Goal: Information Seeking & Learning: Stay updated

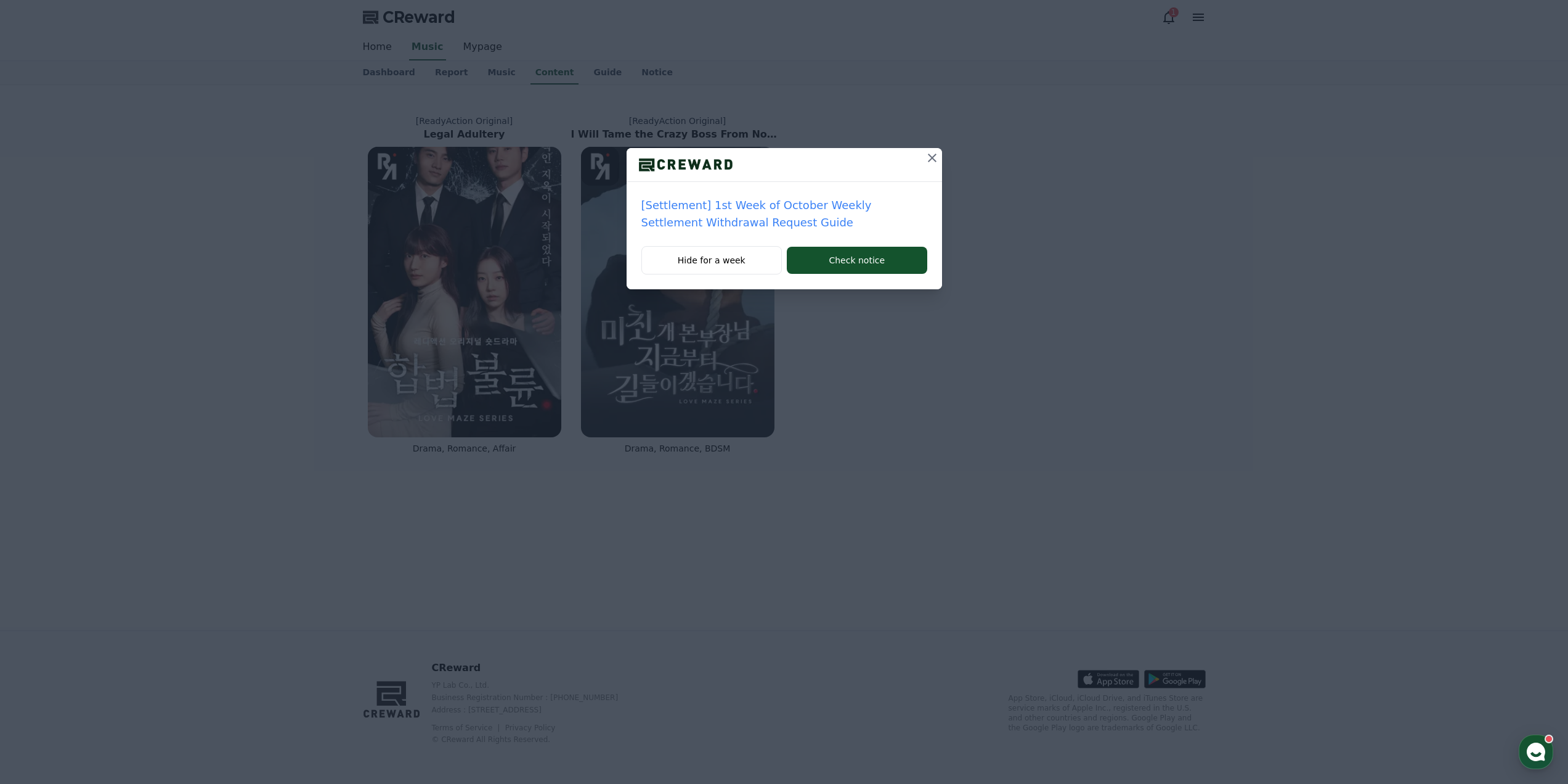
click at [928, 155] on icon at bounding box center [932, 158] width 15 height 15
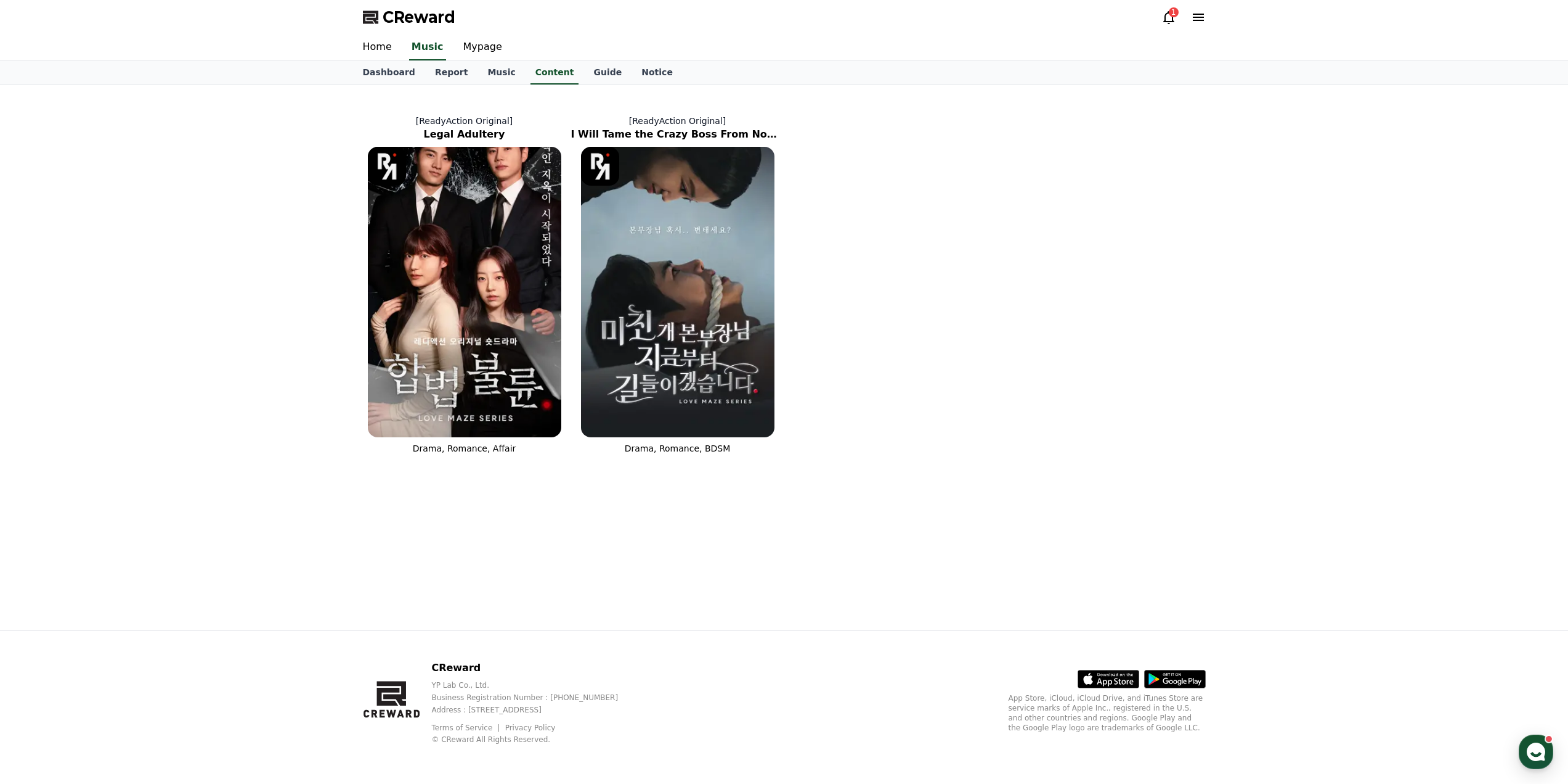
click at [1166, 14] on icon at bounding box center [1169, 18] width 15 height 15
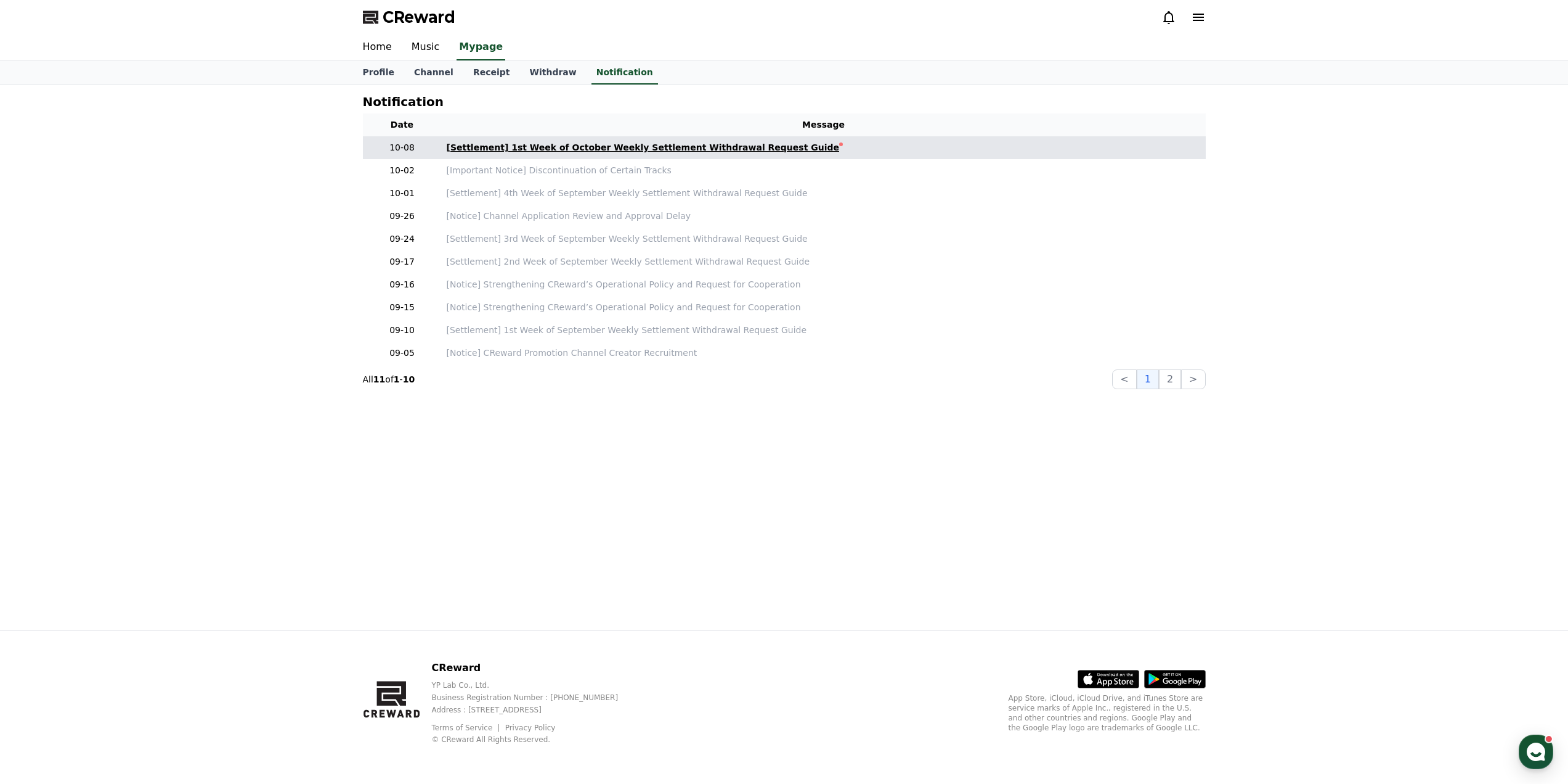
click at [583, 148] on div "[Settlement] 1st Week of October Weekly Settlement Withdrawal Request Guide" at bounding box center [643, 148] width 393 height 13
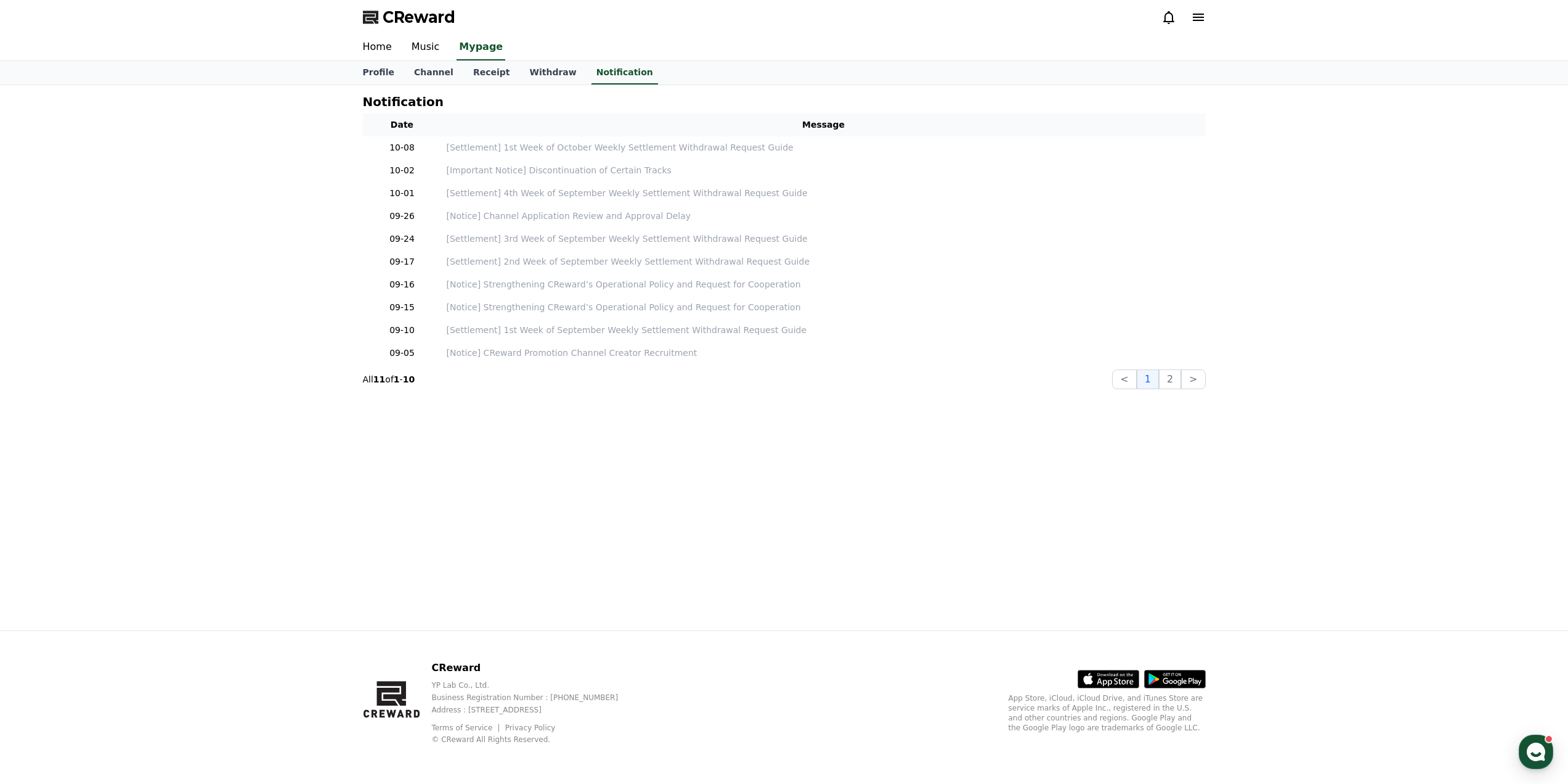
click at [531, 70] on link "Withdraw" at bounding box center [553, 72] width 66 height 23
click at [385, 49] on link "Home" at bounding box center [377, 47] width 49 height 26
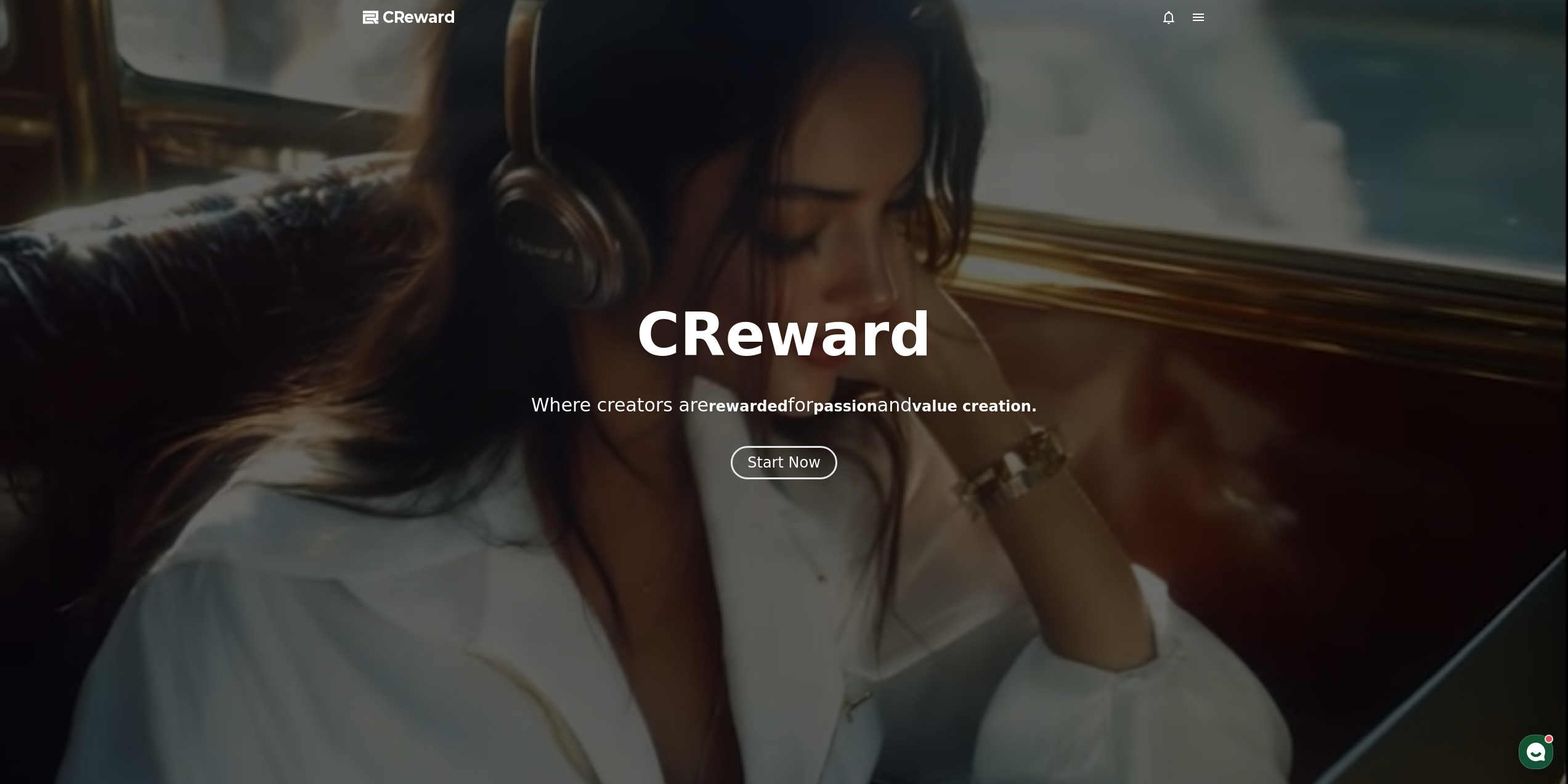
click at [368, 49] on div at bounding box center [784, 392] width 1568 height 784
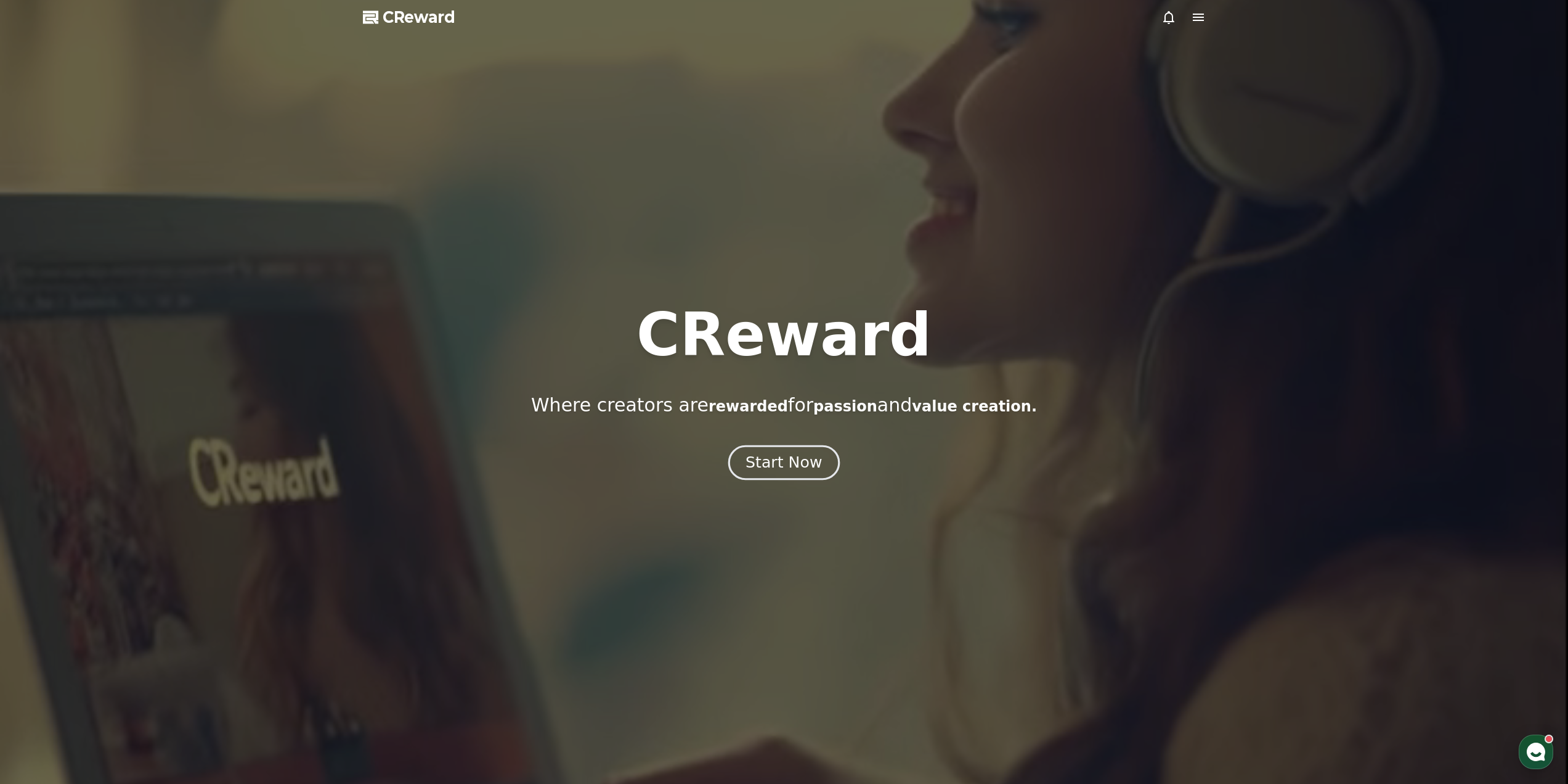
click at [787, 472] on div "Start Now" at bounding box center [784, 462] width 77 height 21
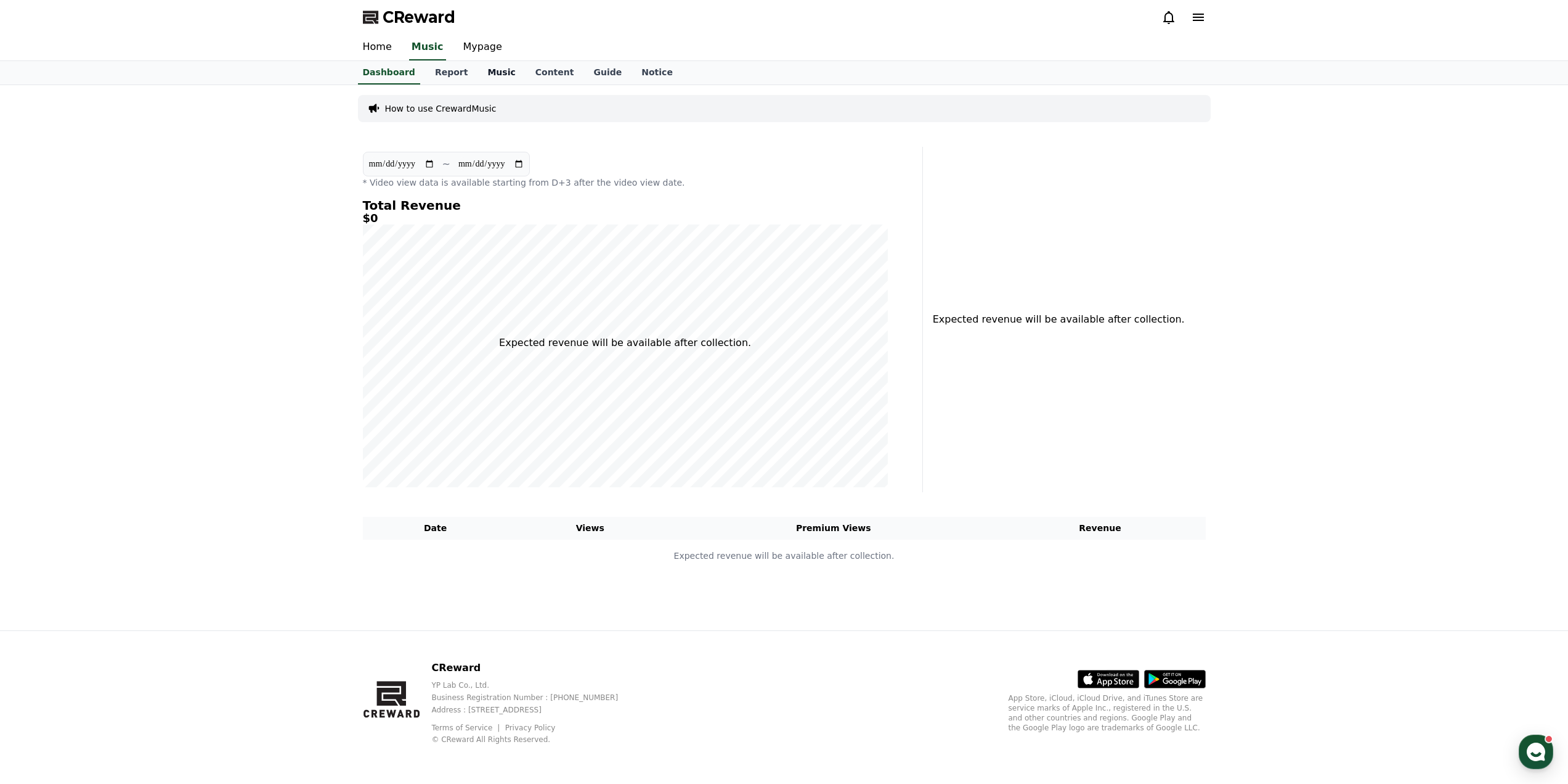
click at [493, 75] on link "Music" at bounding box center [501, 72] width 47 height 23
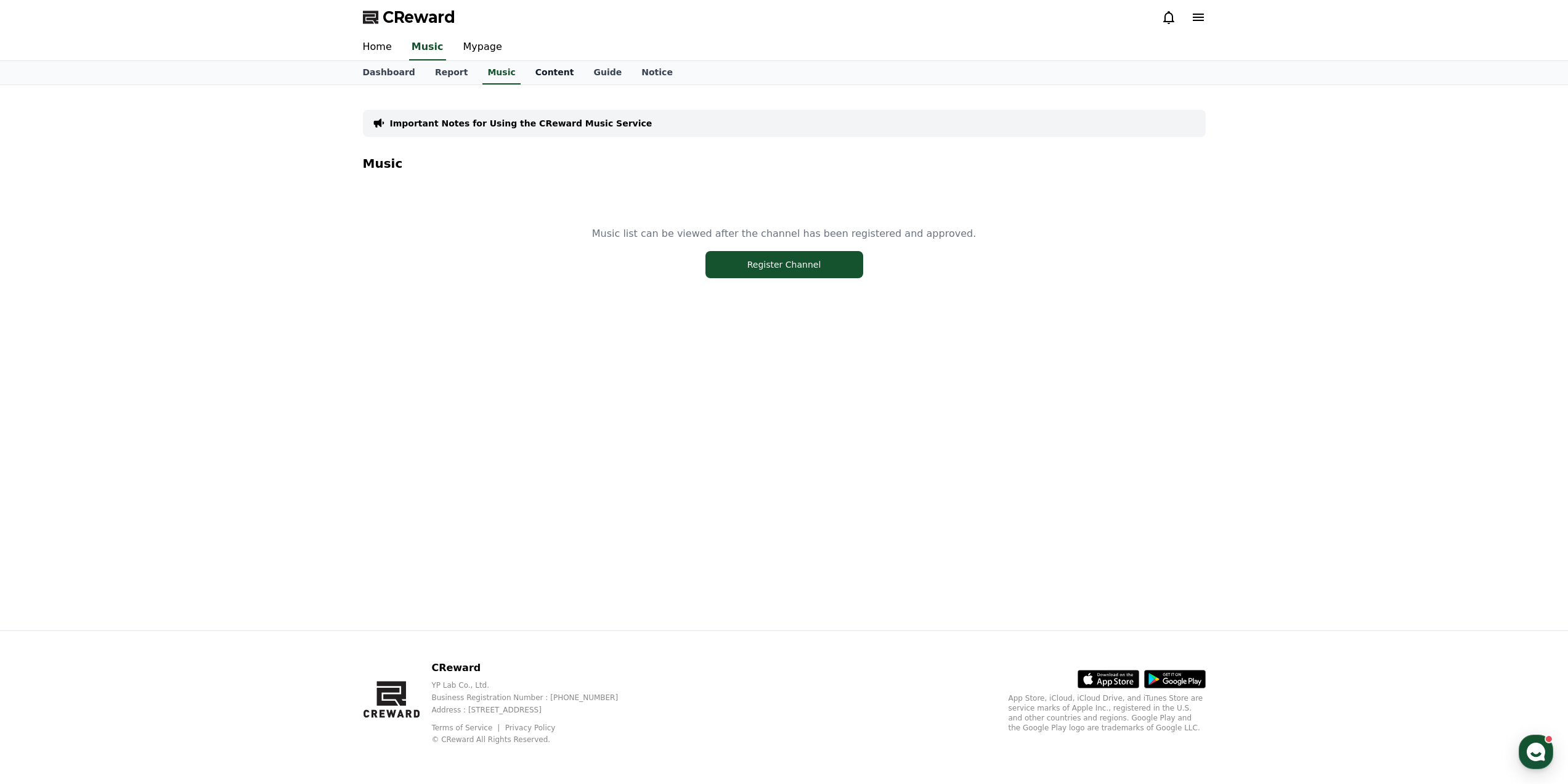
click at [530, 75] on link "Content" at bounding box center [555, 72] width 58 height 23
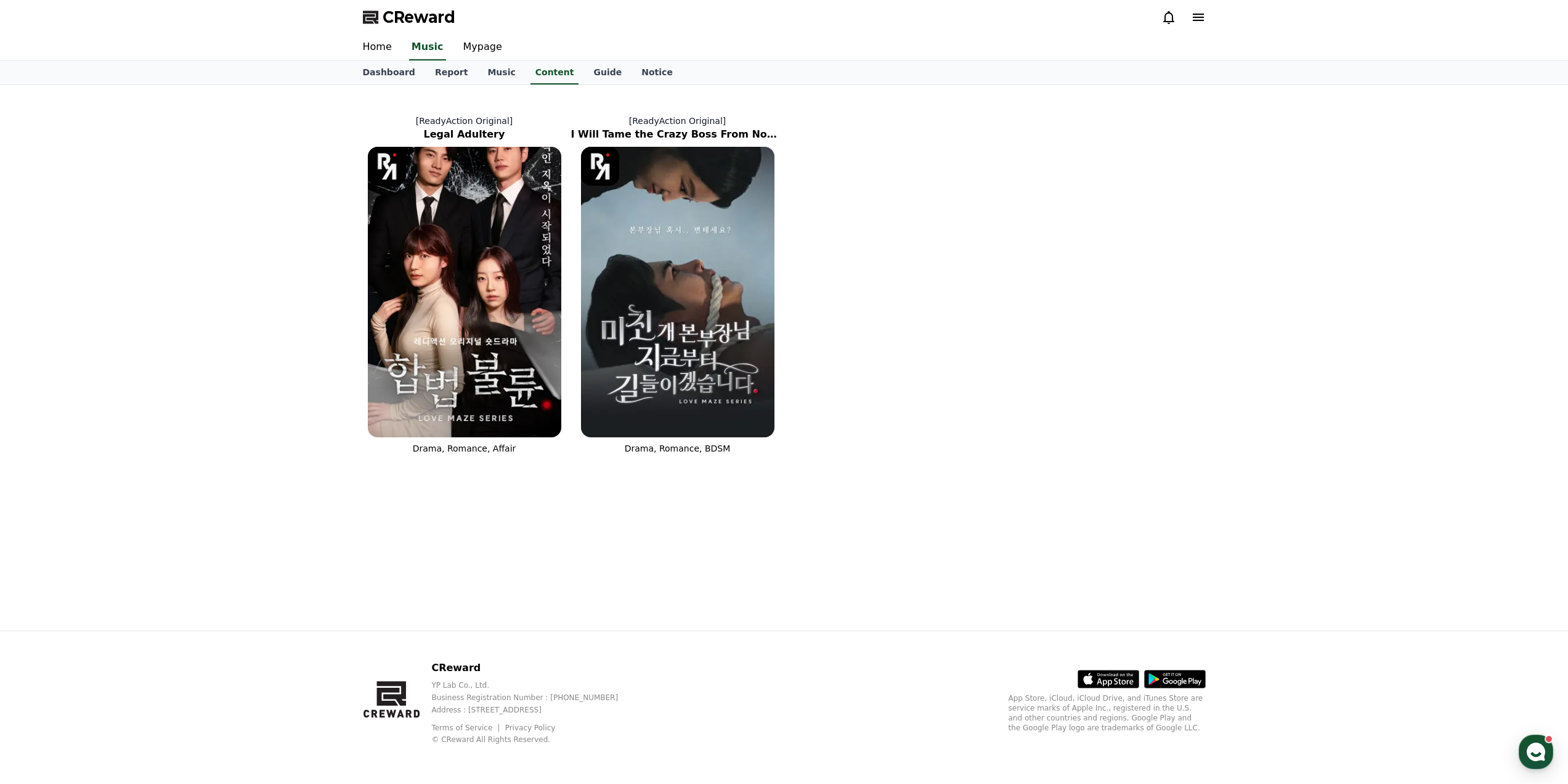
click at [394, 23] on span "CReward" at bounding box center [419, 17] width 73 height 19
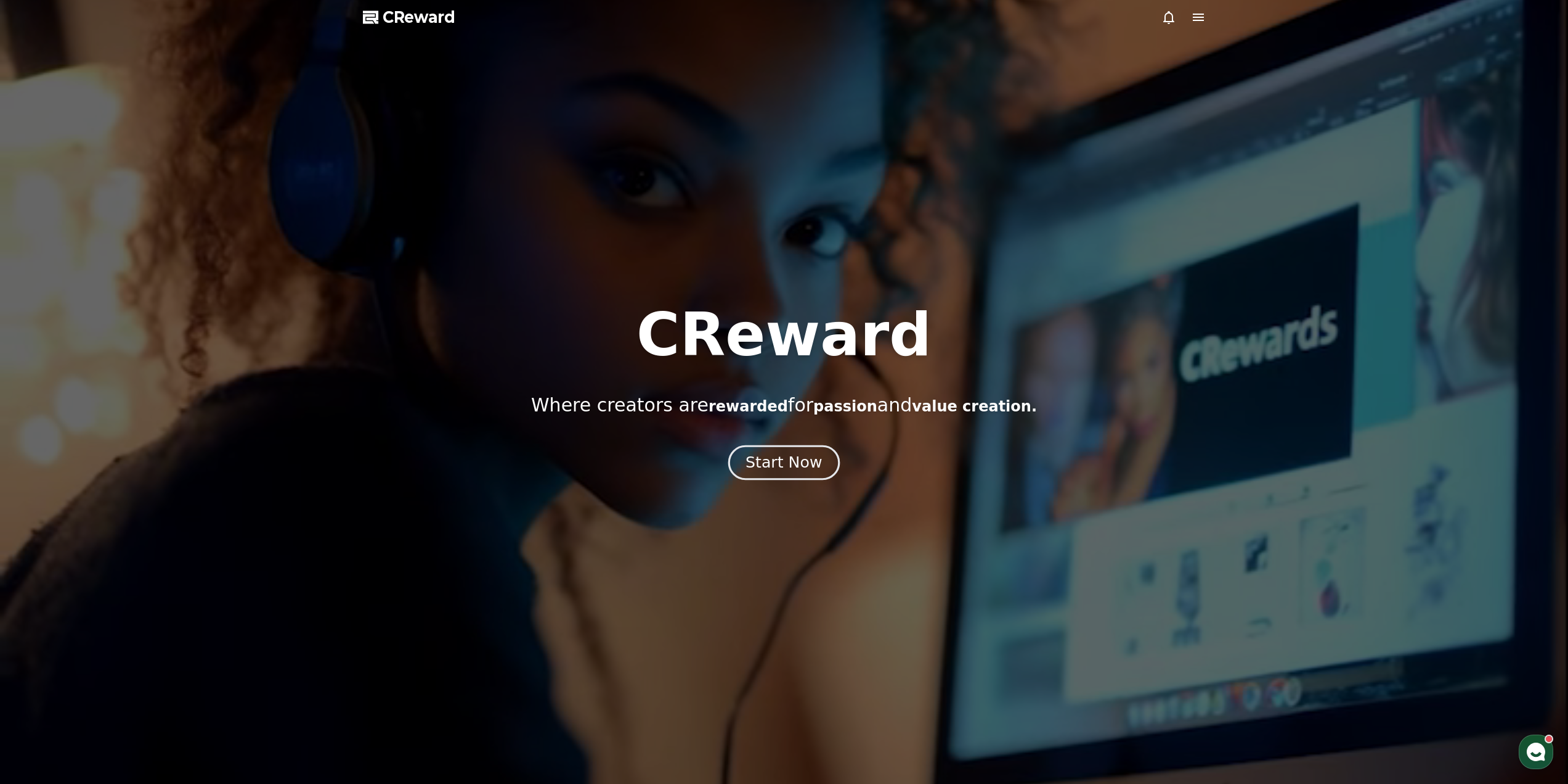
click at [803, 449] on button "Start Now" at bounding box center [784, 462] width 112 height 35
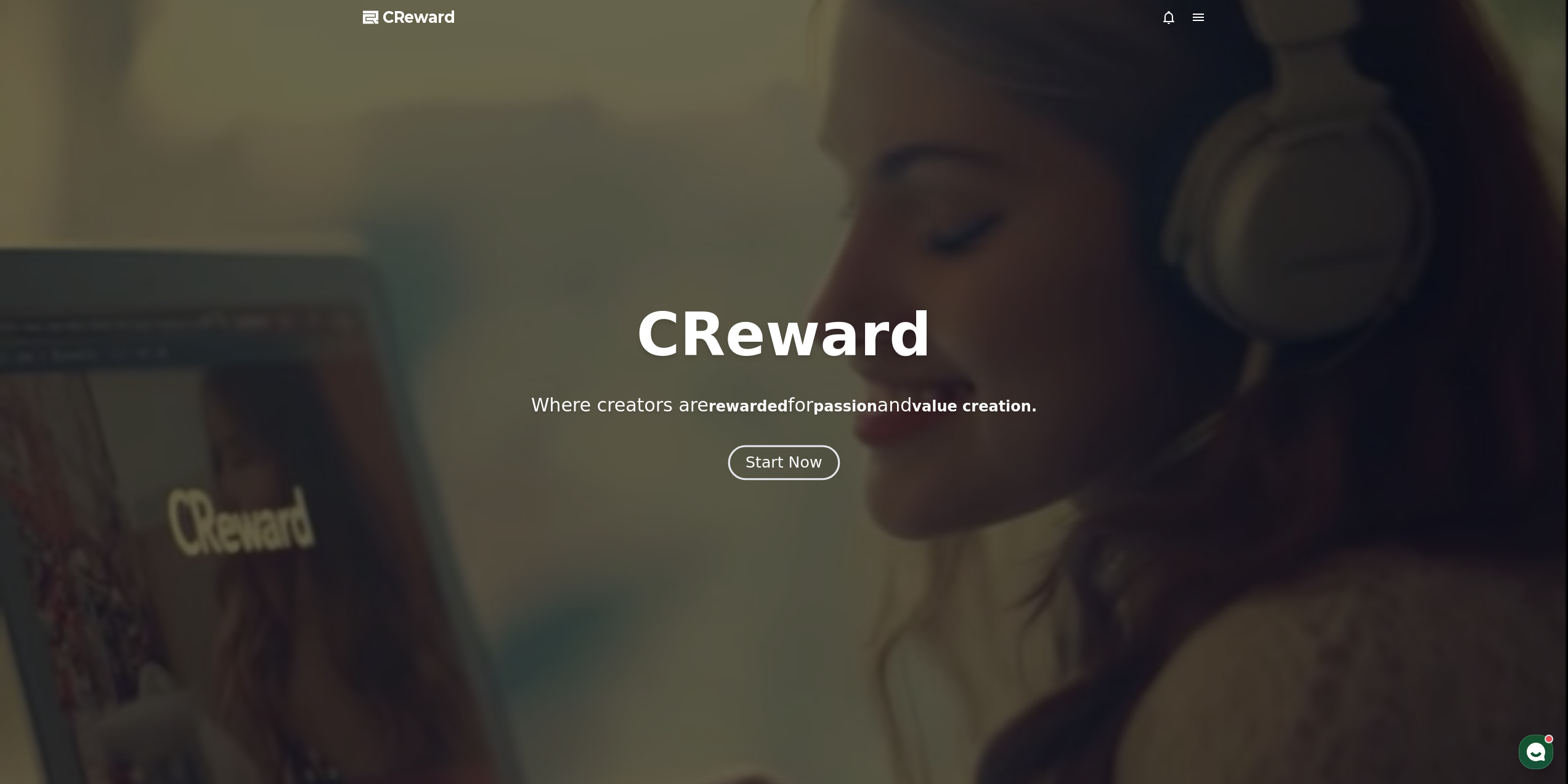
click at [802, 453] on div "Start Now" at bounding box center [784, 462] width 77 height 21
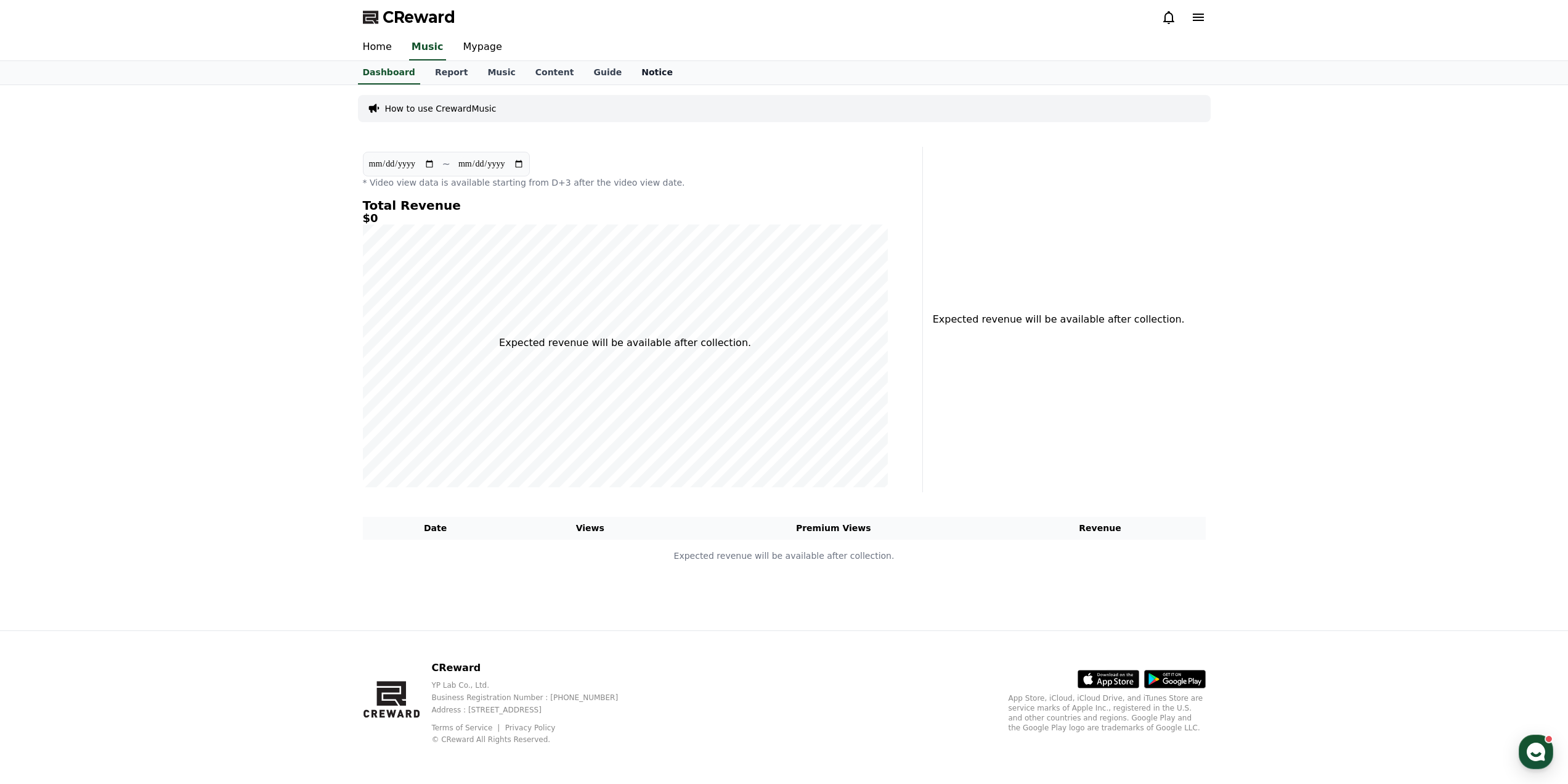
click at [631, 80] on link "Notice" at bounding box center [656, 72] width 51 height 23
click at [637, 67] on link "Notice" at bounding box center [657, 72] width 42 height 23
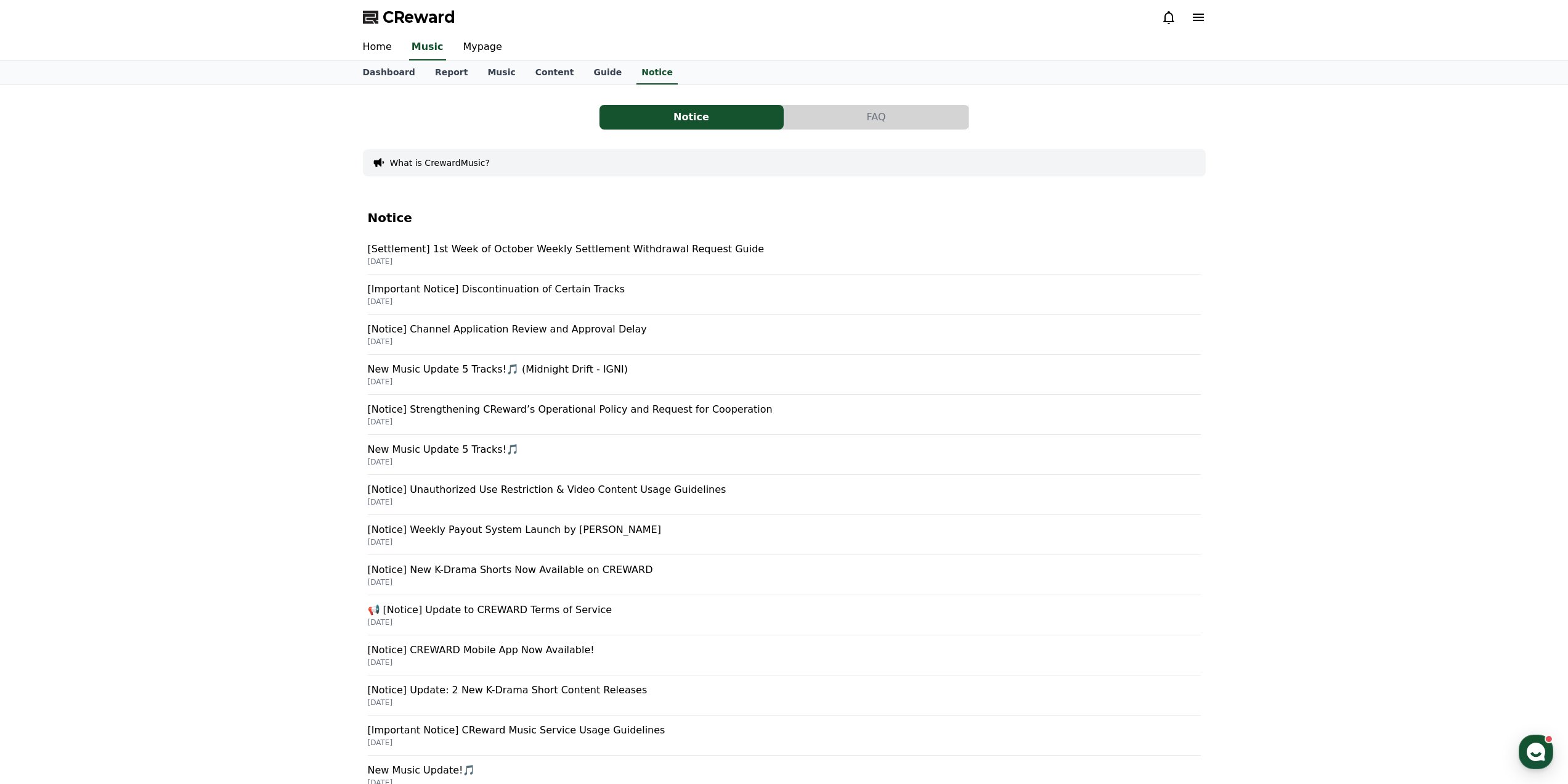
click at [548, 296] on p "[Important Notice] Discontinuation of Certain Tracks" at bounding box center [784, 289] width 833 height 15
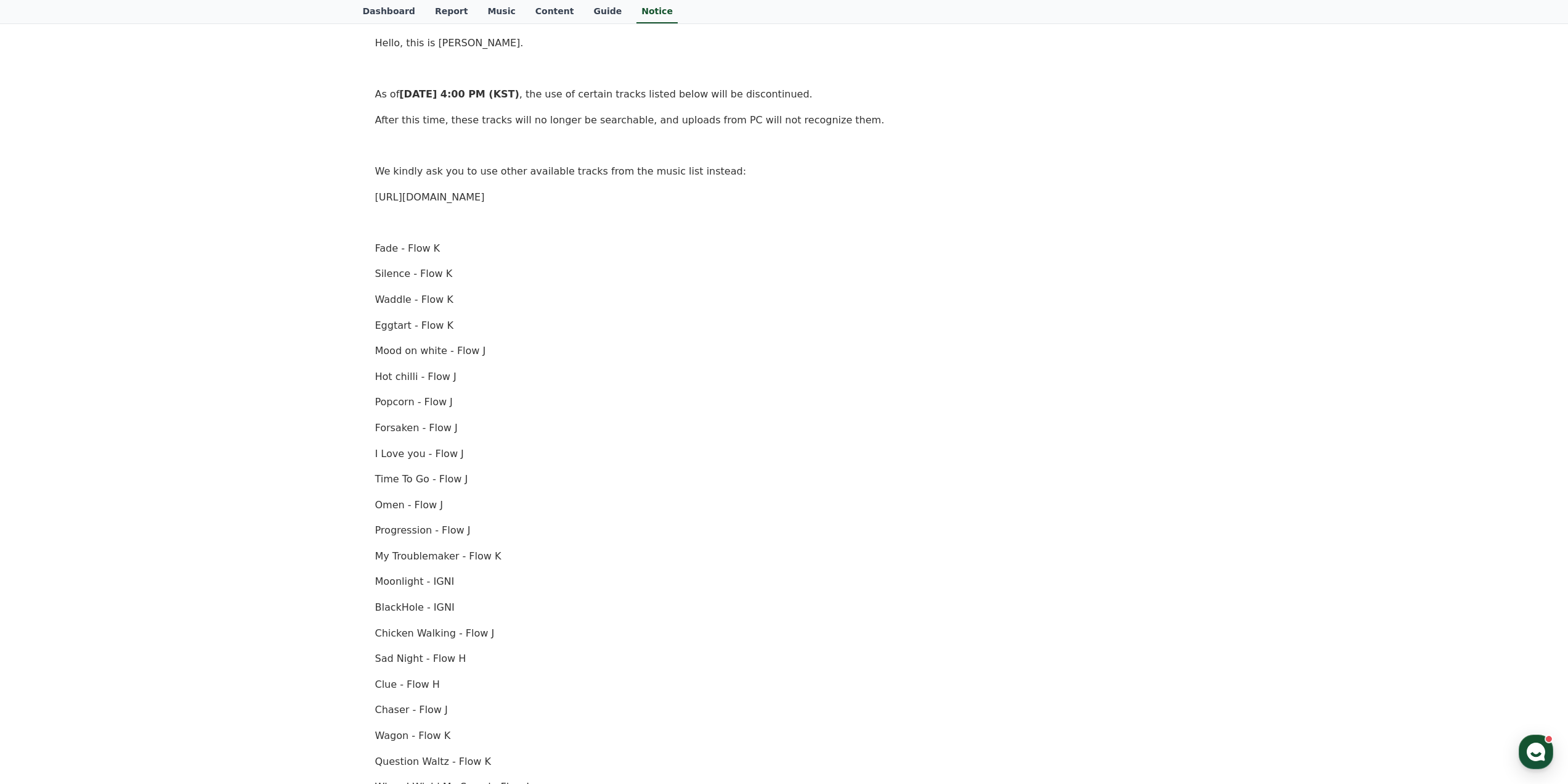
scroll to position [247, 0]
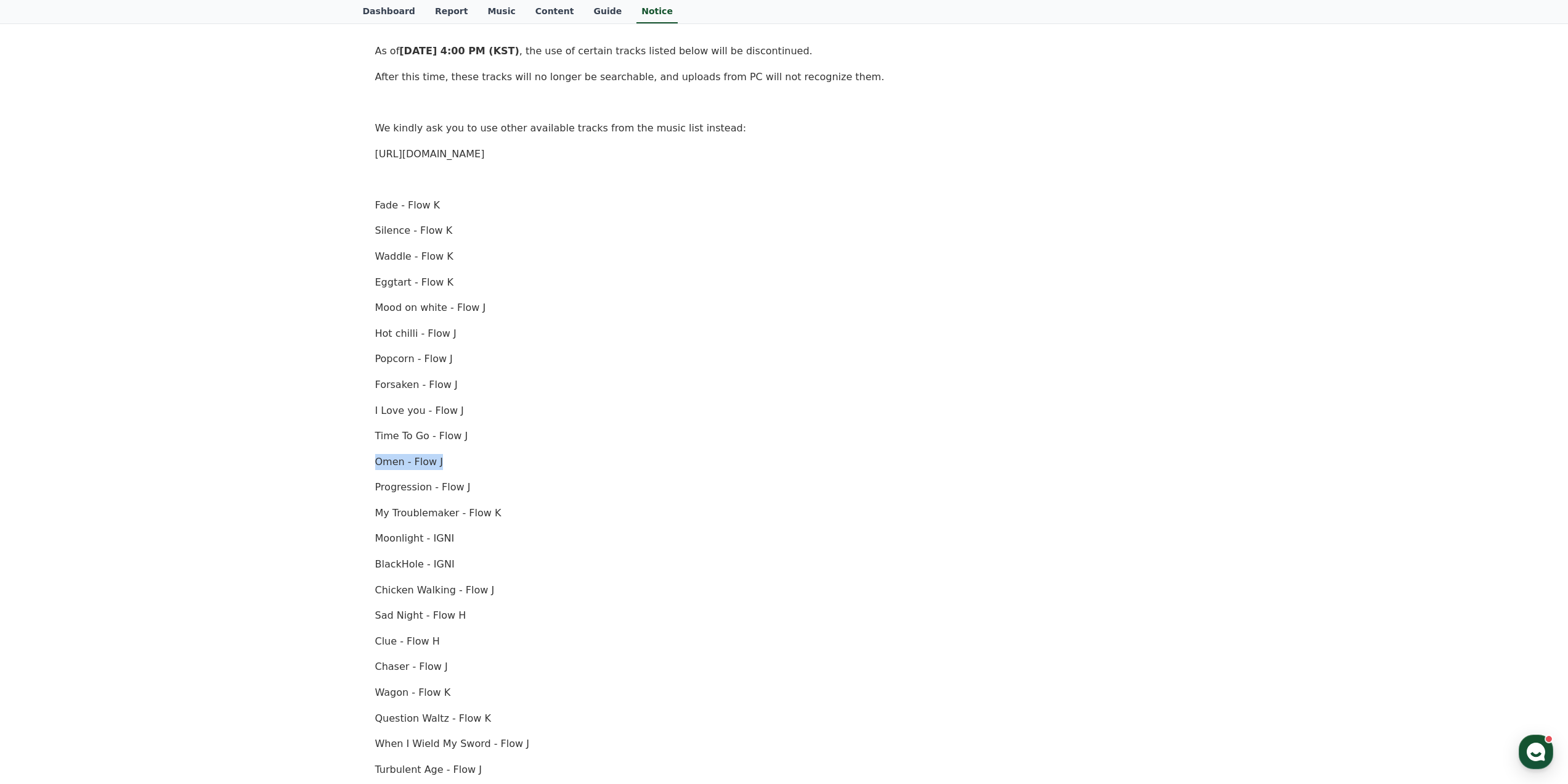
drag, startPoint x: 453, startPoint y: 463, endPoint x: 355, endPoint y: 464, distance: 98.0
click at [355, 464] on div "Notice FAQ [Important Notice] Discontinuation of Certain Tracks Creation Date: …" at bounding box center [784, 389] width 863 height 1101
copy p "Omen - Flow J"
